Goal: Information Seeking & Learning: Learn about a topic

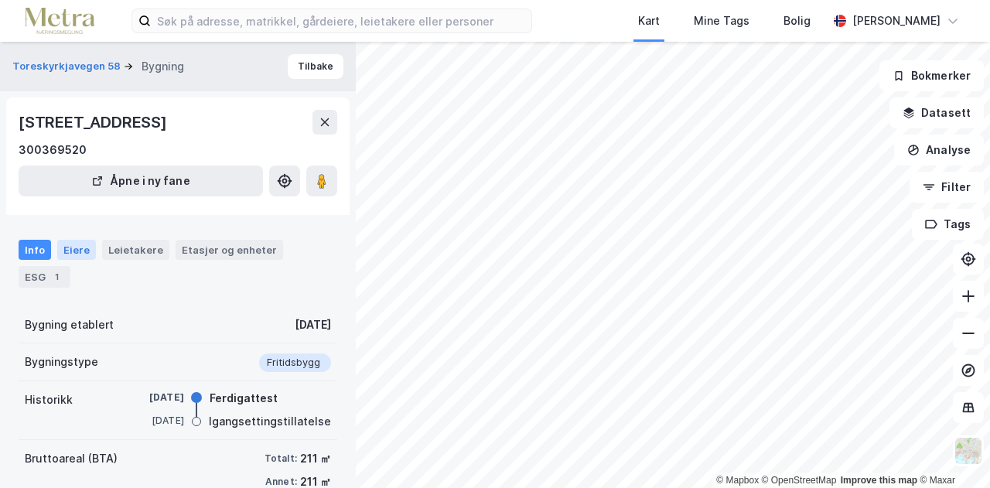
click at [77, 260] on div "Eiere" at bounding box center [76, 250] width 39 height 20
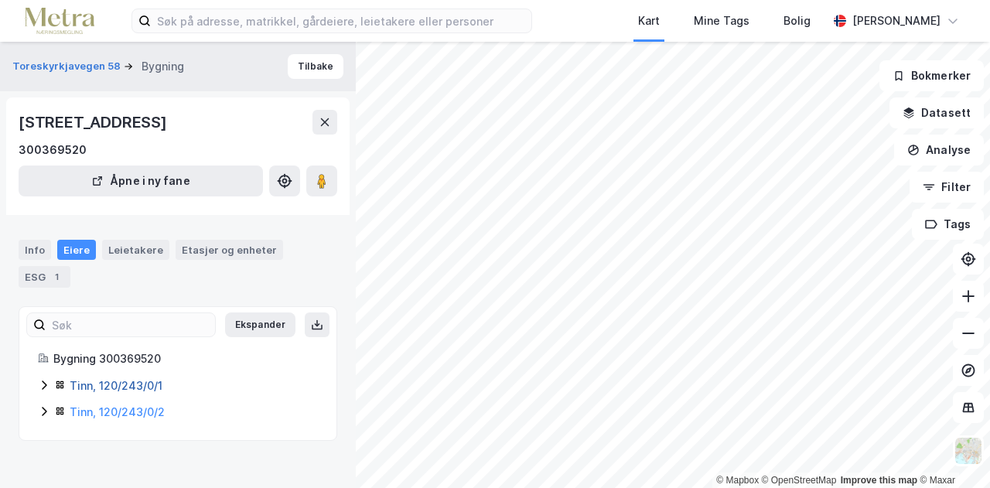
click at [141, 392] on link "Tinn, 120/243/0/1" at bounding box center [116, 385] width 93 height 13
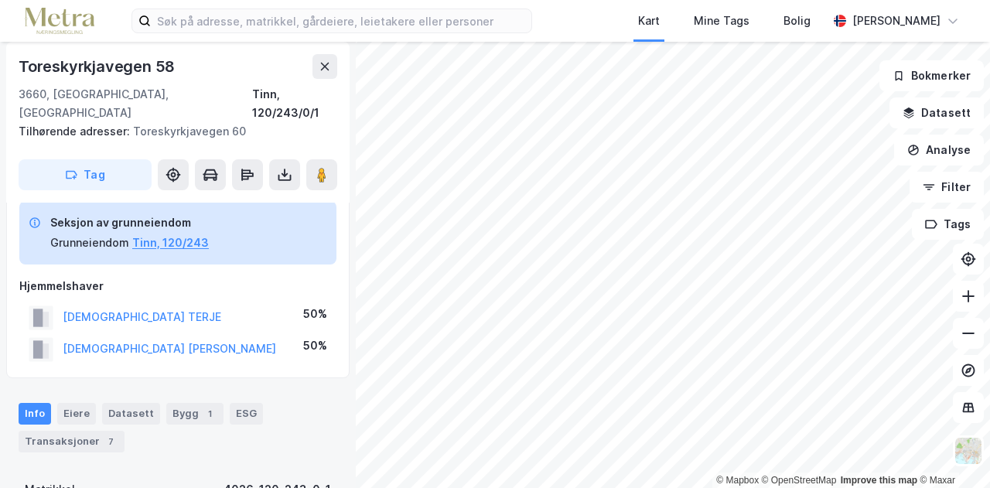
scroll to position [54, 0]
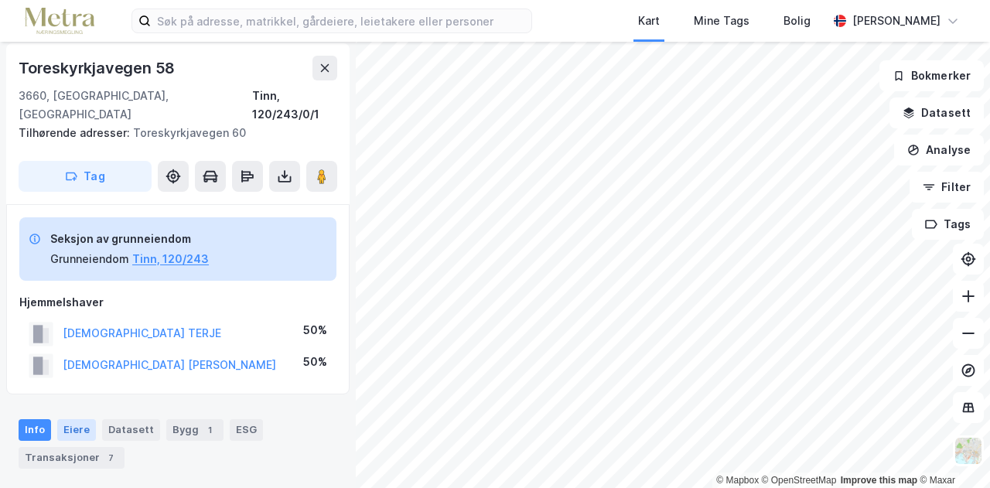
click at [76, 419] on div "Eiere" at bounding box center [76, 430] width 39 height 22
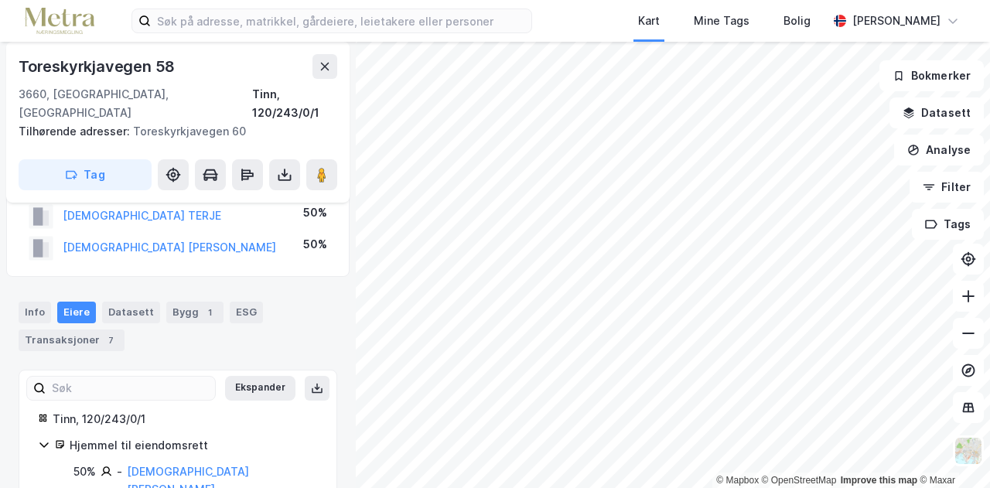
scroll to position [209, 0]
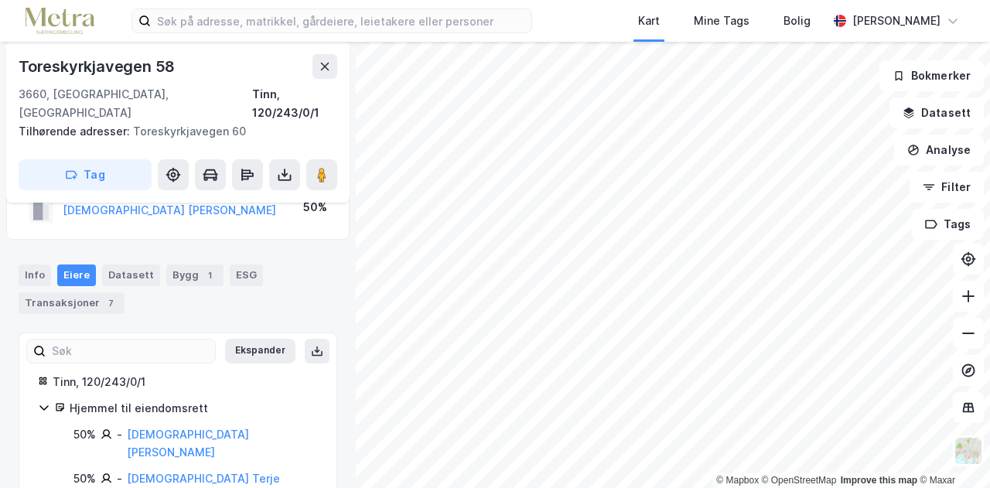
click at [330, 408] on div "Toreskyrkjavegen 58 300369520 Seksjon Tilbake Toreskyrkjavegen 58 3660, [GEOGRA…" at bounding box center [178, 265] width 356 height 446
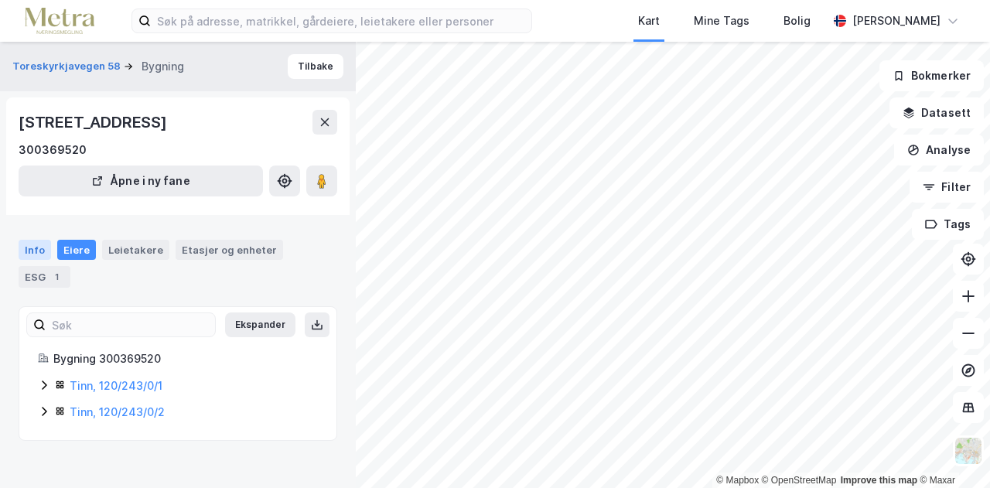
click at [36, 260] on div "Info" at bounding box center [35, 250] width 32 height 20
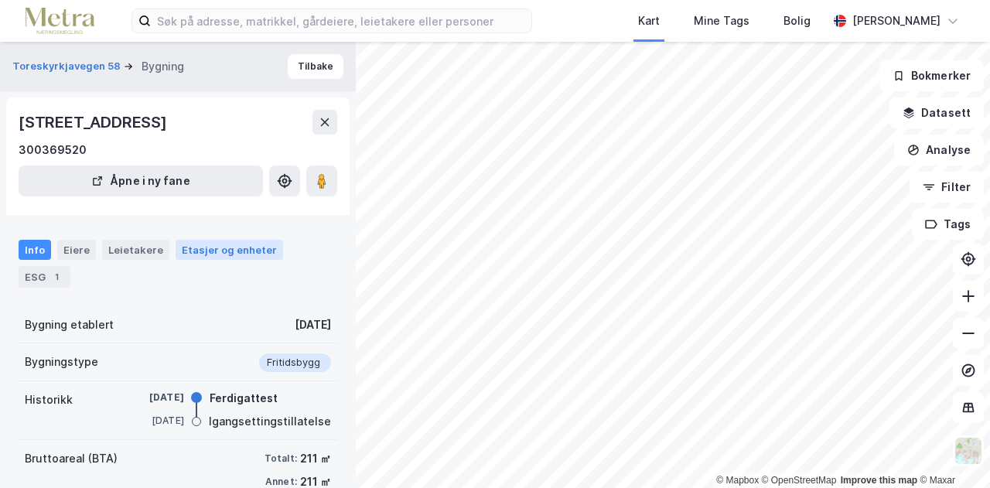
click at [211, 257] on div "Etasjer og enheter" at bounding box center [229, 250] width 95 height 14
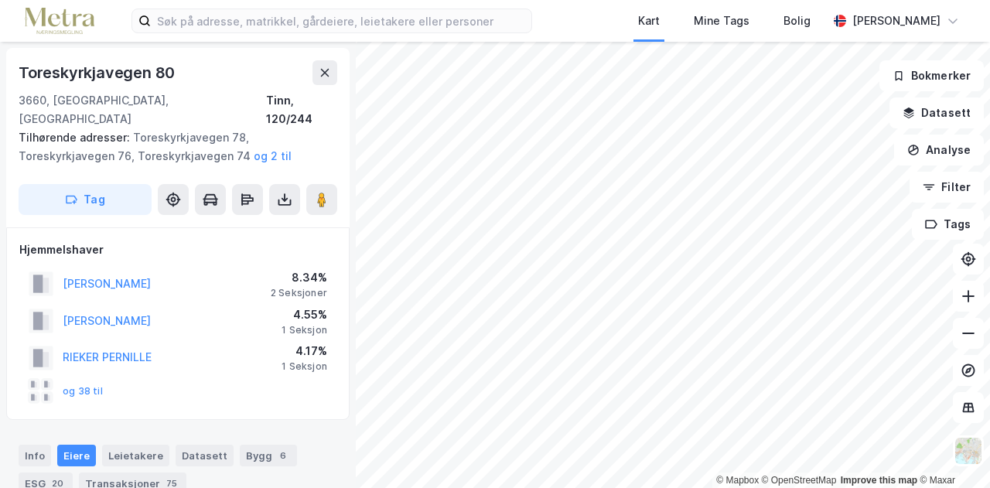
scroll to position [2, 0]
